Goal: Task Accomplishment & Management: Complete application form

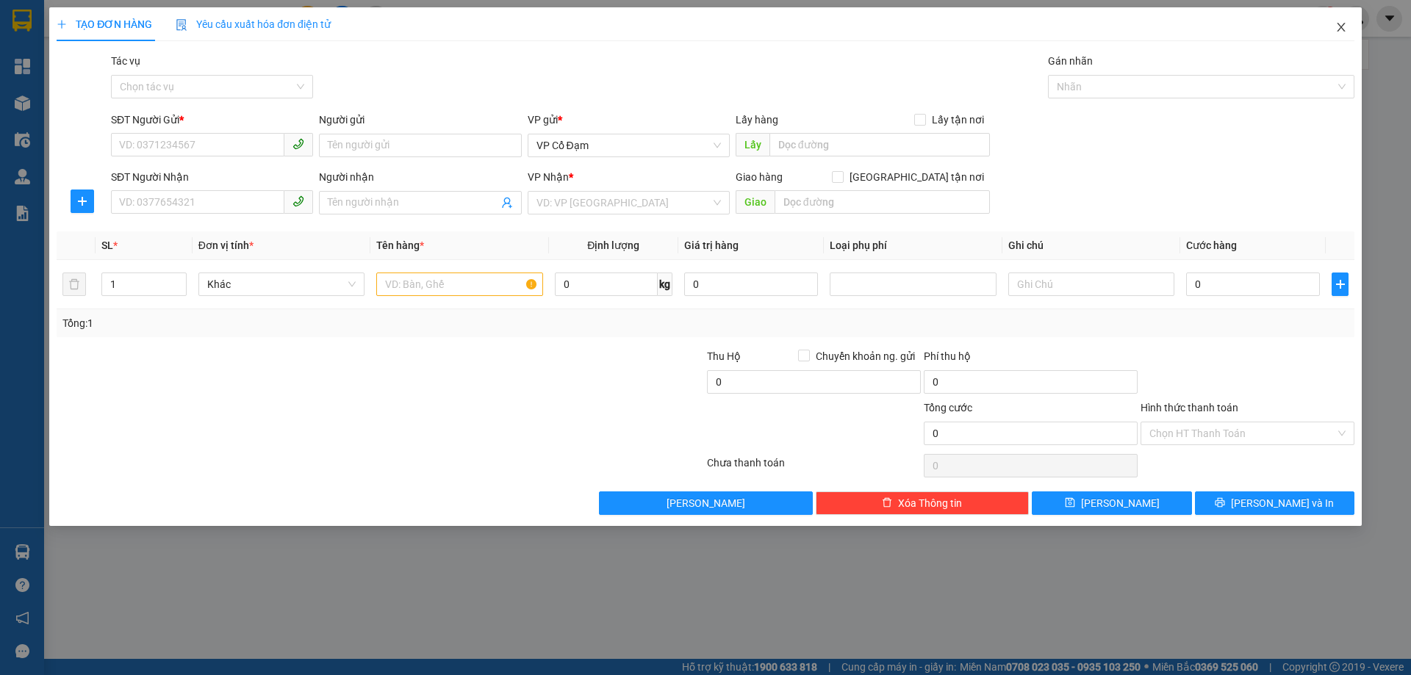
click at [1340, 27] on icon "close" at bounding box center [1341, 27] width 12 height 12
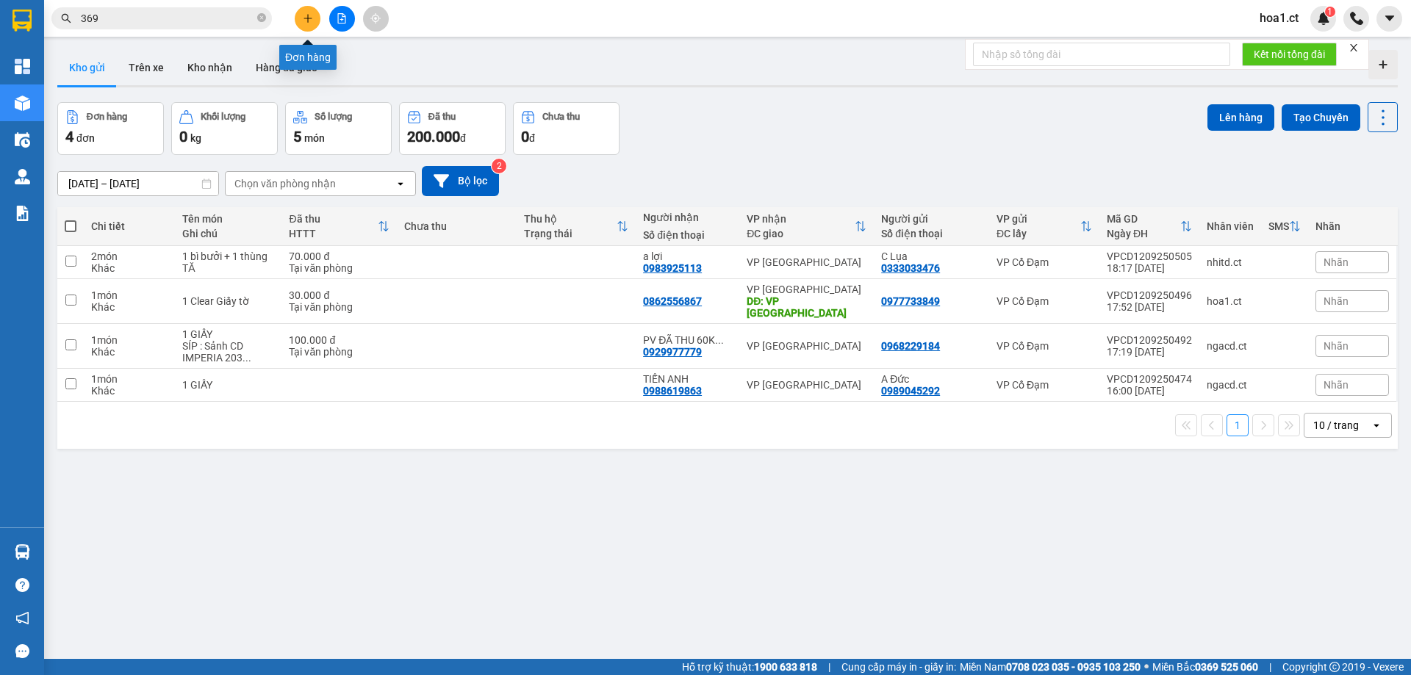
click at [313, 18] on button at bounding box center [308, 19] width 26 height 26
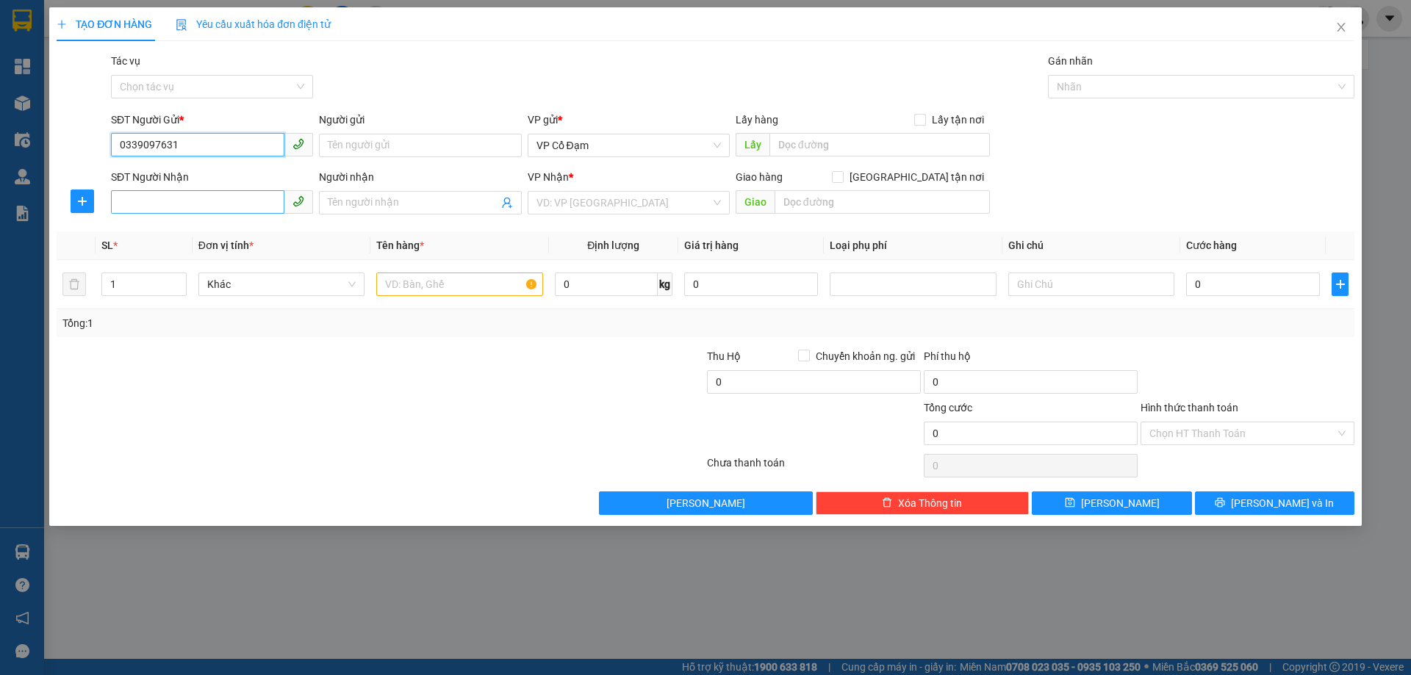
type input "0339097631"
click at [196, 204] on input "SĐT Người Nhận" at bounding box center [197, 202] width 173 height 24
type input "0965461155"
click at [575, 204] on input "search" at bounding box center [624, 203] width 174 height 22
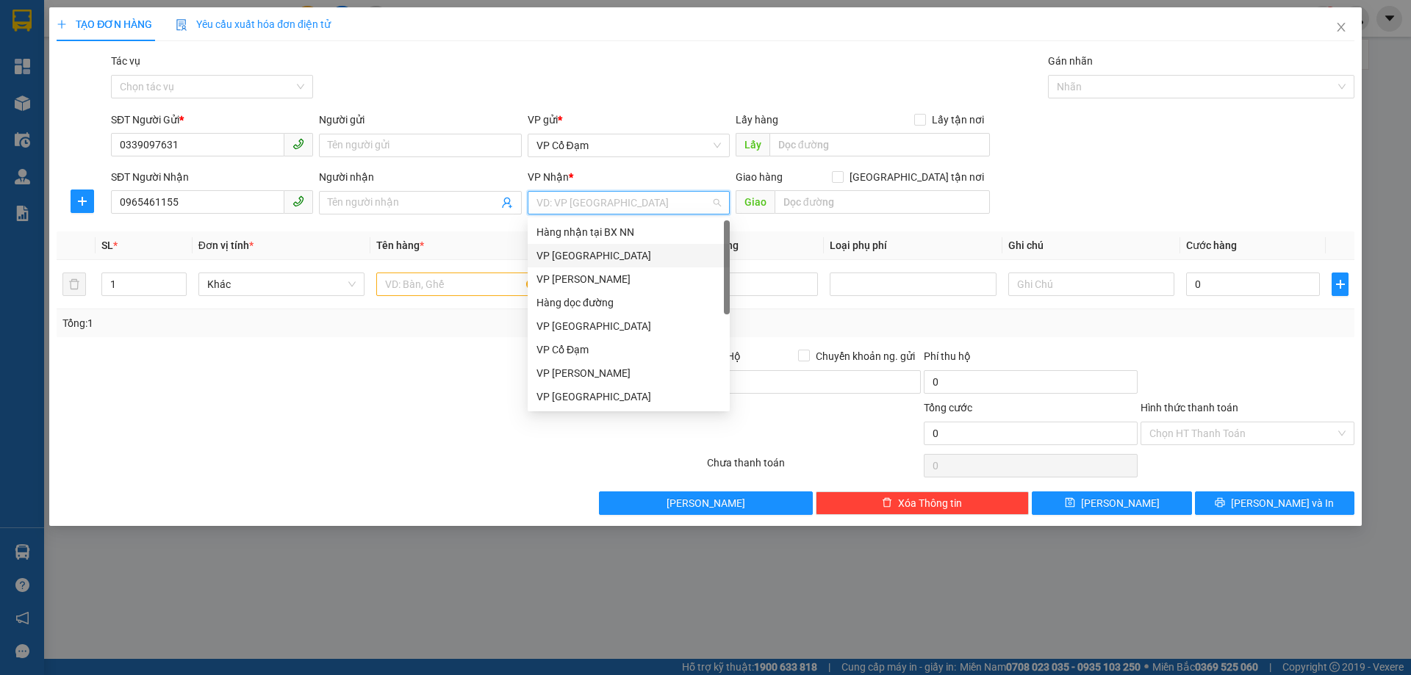
drag, startPoint x: 584, startPoint y: 258, endPoint x: 819, endPoint y: 214, distance: 239.3
click at [584, 259] on div "VP [GEOGRAPHIC_DATA]" at bounding box center [629, 256] width 184 height 16
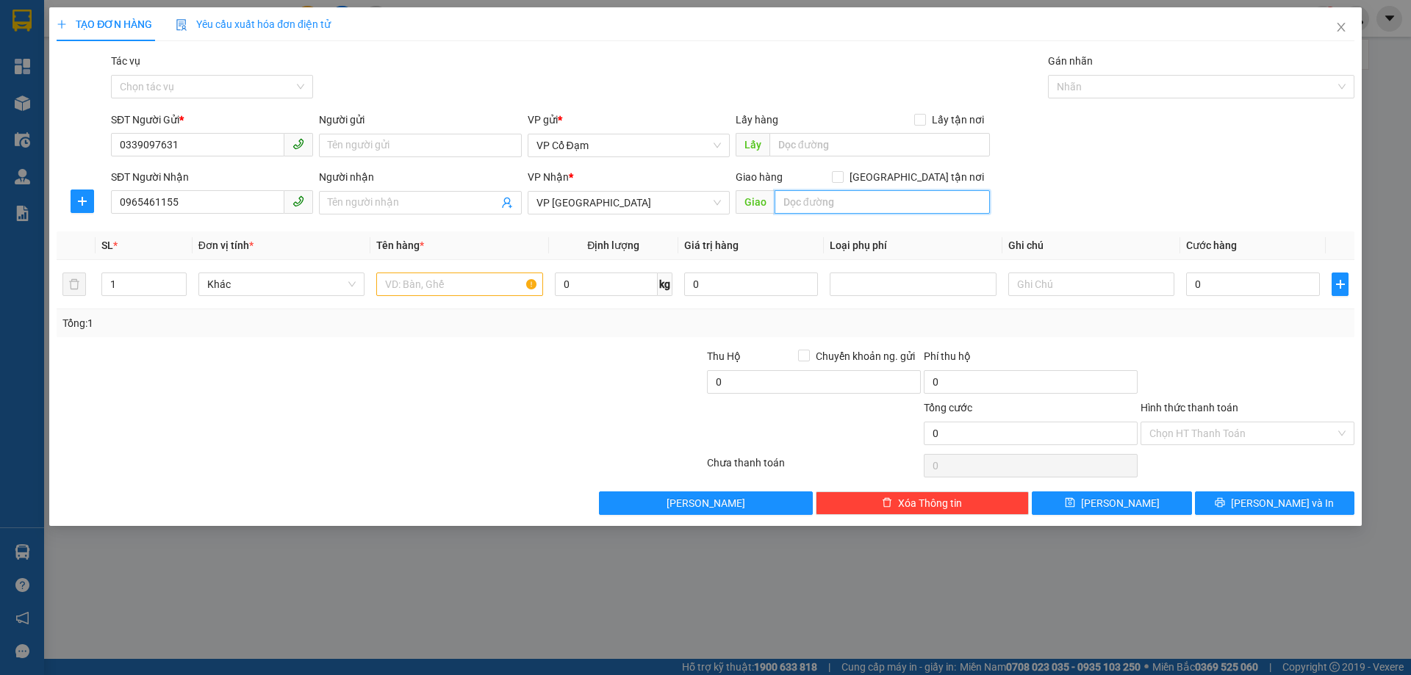
click at [815, 201] on input "text" at bounding box center [882, 202] width 215 height 24
type input "VP [GEOGRAPHIC_DATA]"
click at [470, 284] on input "text" at bounding box center [459, 285] width 166 height 24
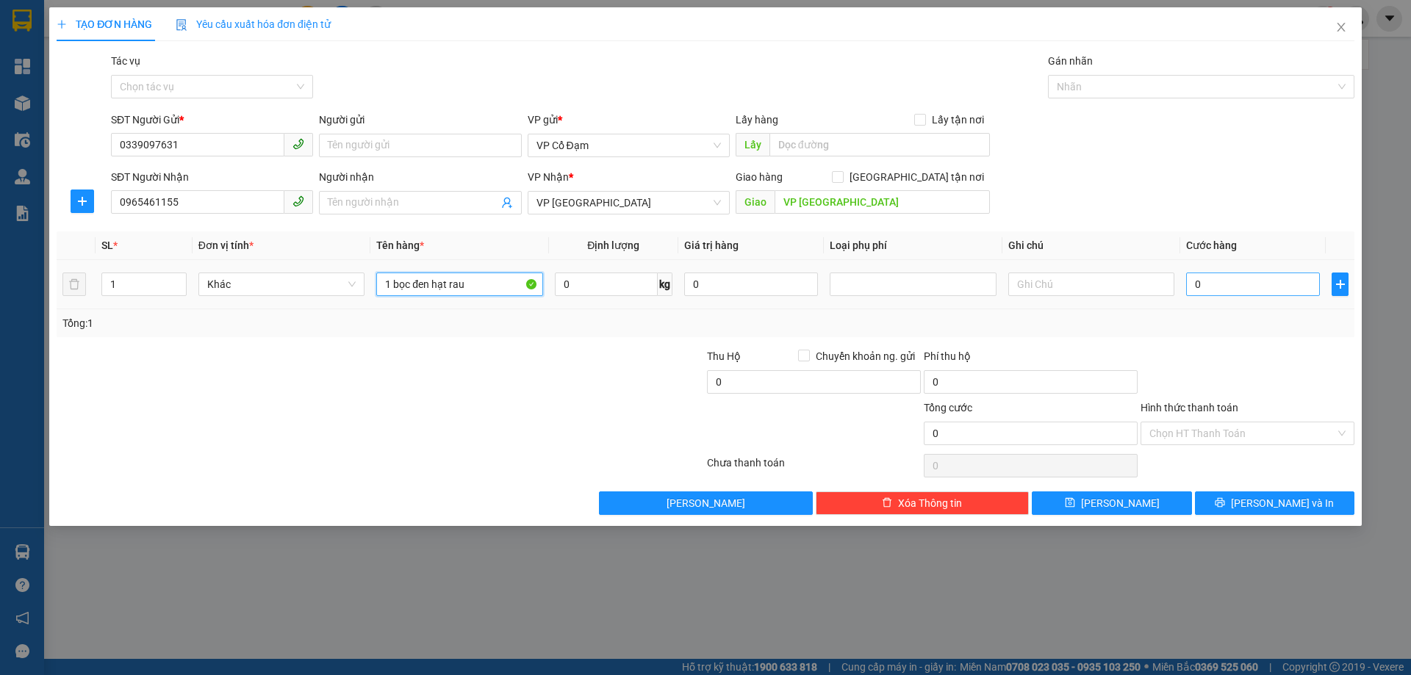
type input "1 bọc đen hạt rau"
click at [1235, 290] on input "0" at bounding box center [1253, 285] width 134 height 24
type input "3"
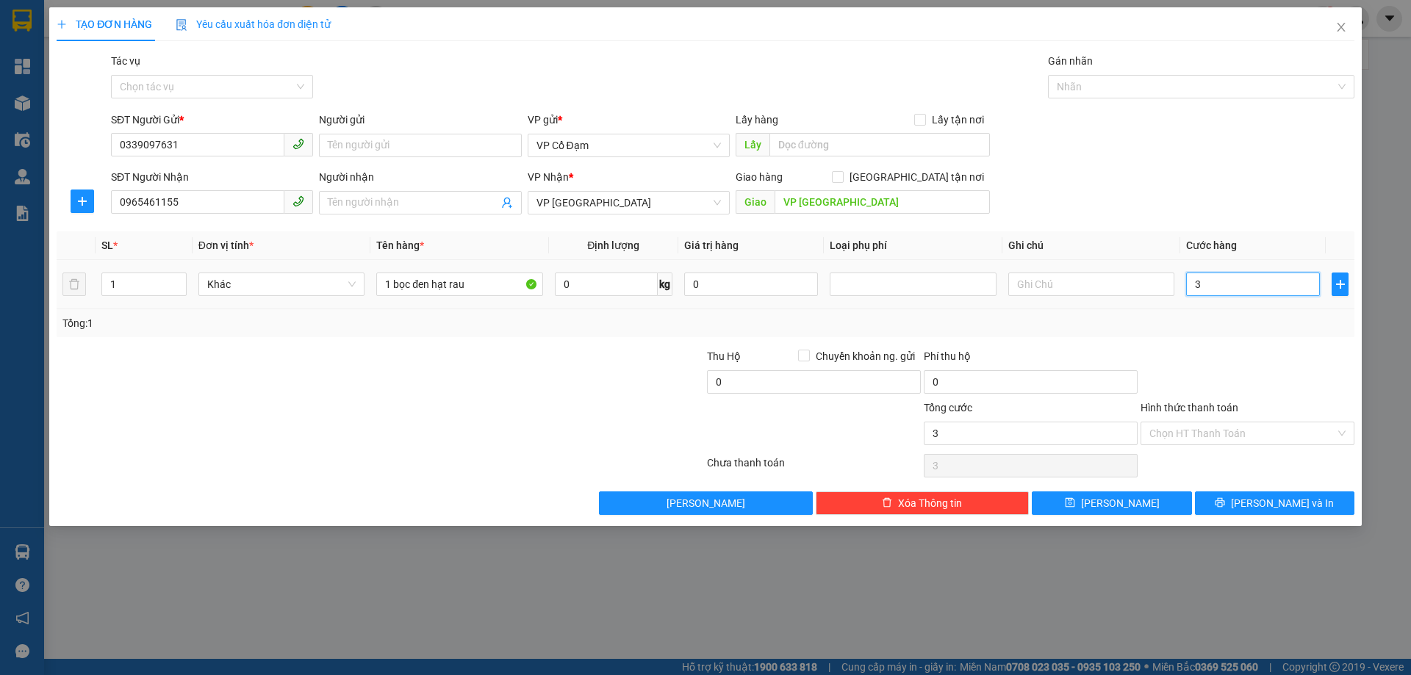
type input "30"
type input "30.000"
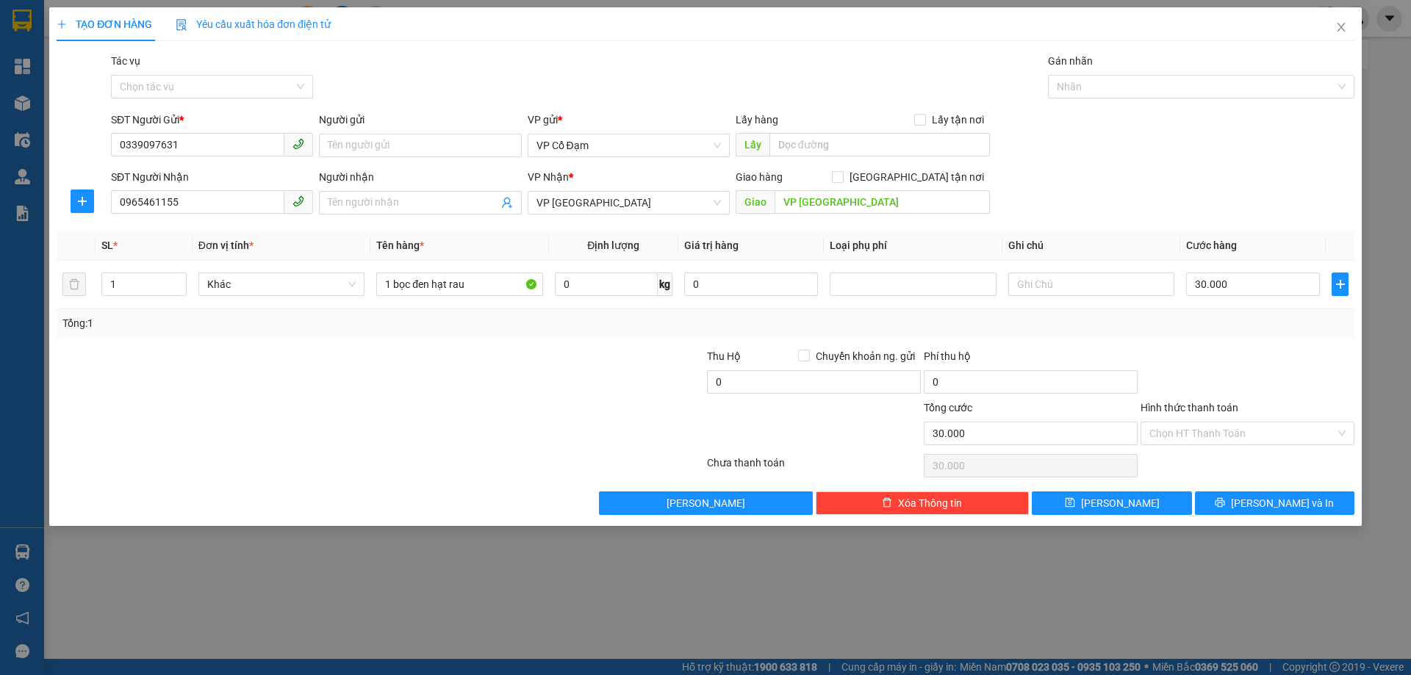
click at [1247, 357] on div at bounding box center [1247, 373] width 217 height 51
click at [1227, 434] on input "Hình thức thanh toán" at bounding box center [1242, 434] width 186 height 22
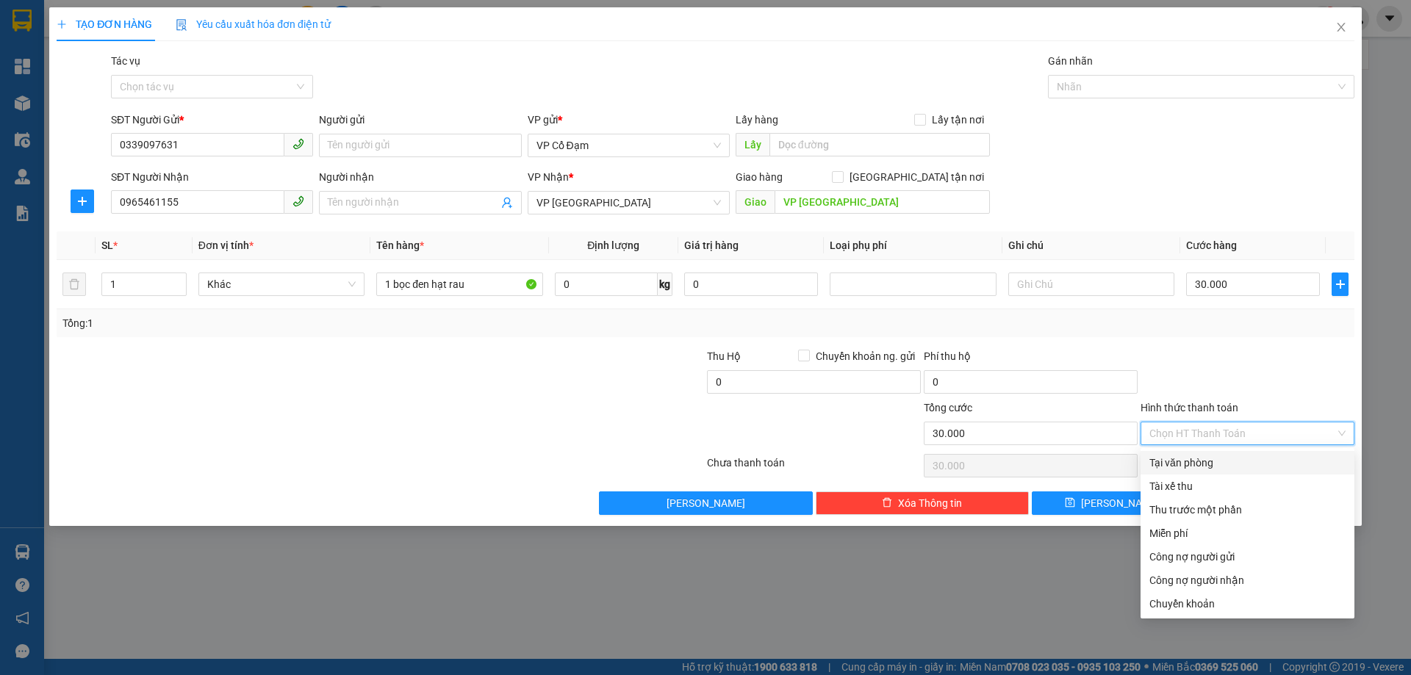
click at [1220, 460] on div "Tại văn phòng" at bounding box center [1247, 463] width 196 height 16
type input "0"
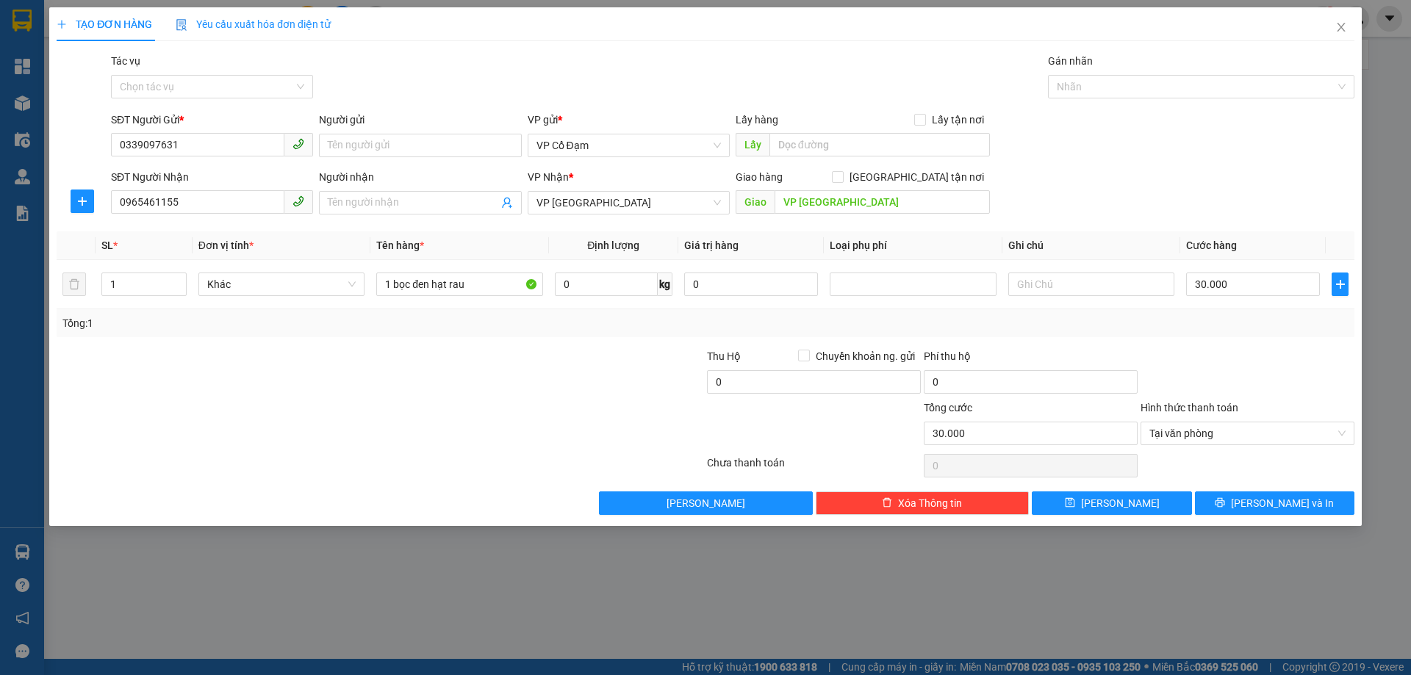
click at [1163, 159] on div "SĐT Người Gửi * 0339097631 Người gửi Tên người gửi VP gửi * VP Cổ Đạm Lấy hàng …" at bounding box center [732, 137] width 1249 height 51
click at [1139, 508] on button "[PERSON_NAME]" at bounding box center [1111, 504] width 159 height 24
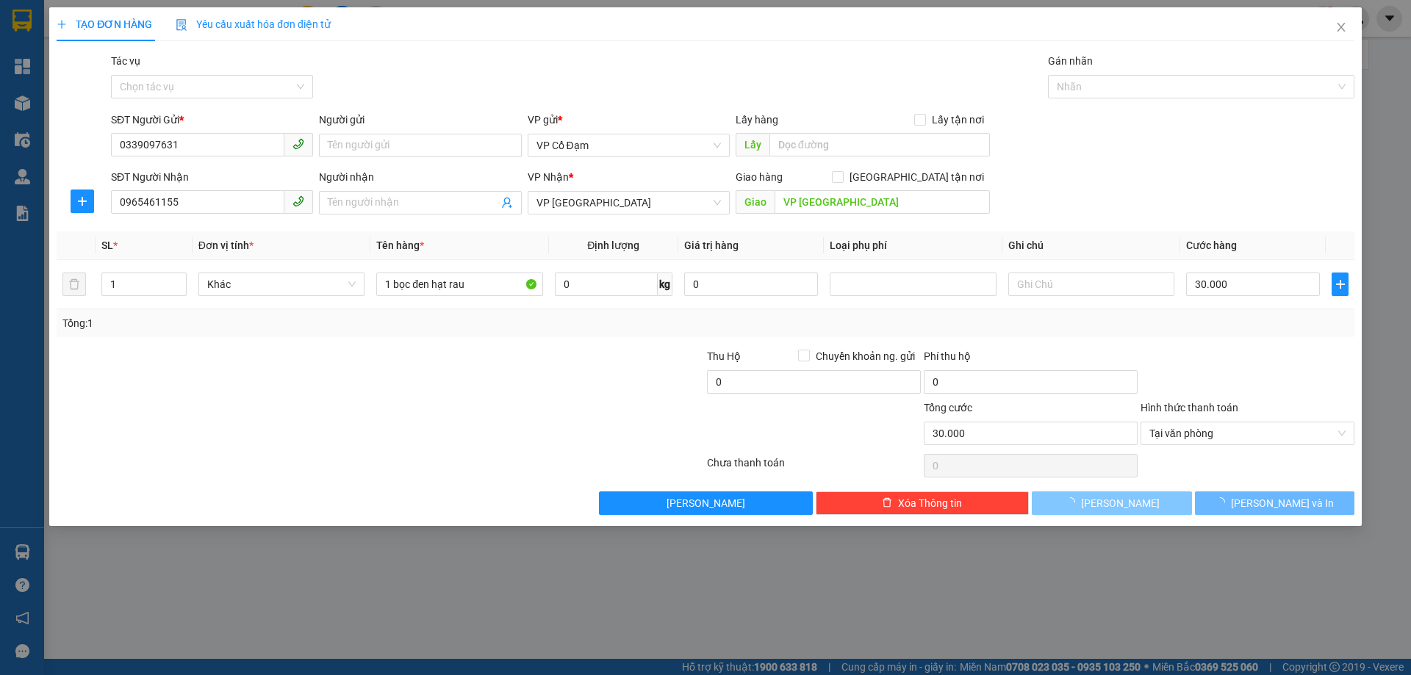
type input "0"
